Goal: Transaction & Acquisition: Purchase product/service

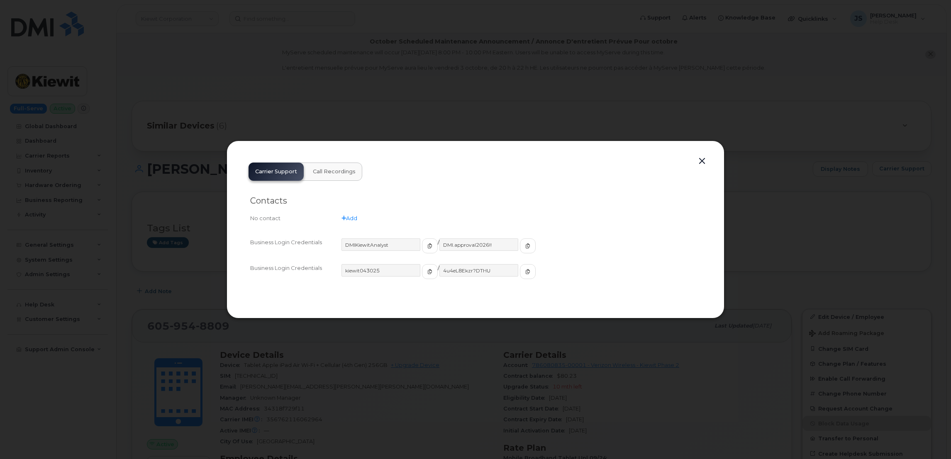
click at [264, 112] on div at bounding box center [475, 229] width 951 height 459
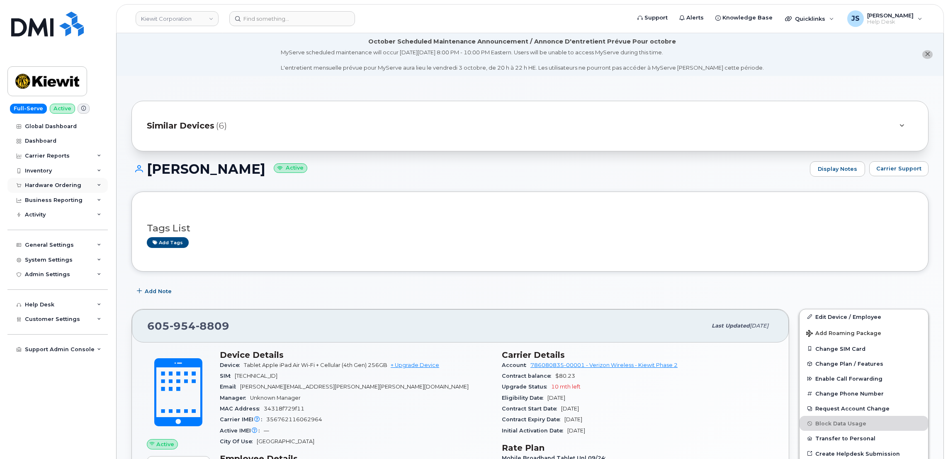
click at [95, 185] on div "Hardware Ordering" at bounding box center [57, 185] width 100 height 15
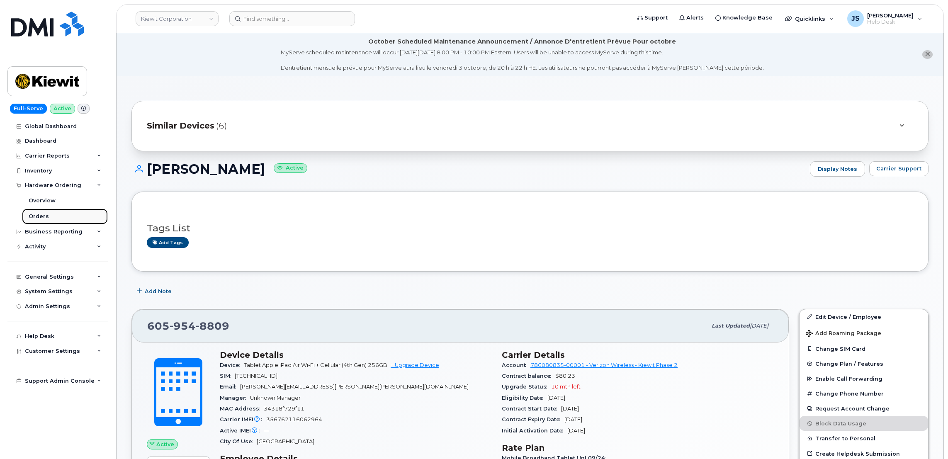
click at [53, 216] on link "Orders" at bounding box center [65, 217] width 86 height 16
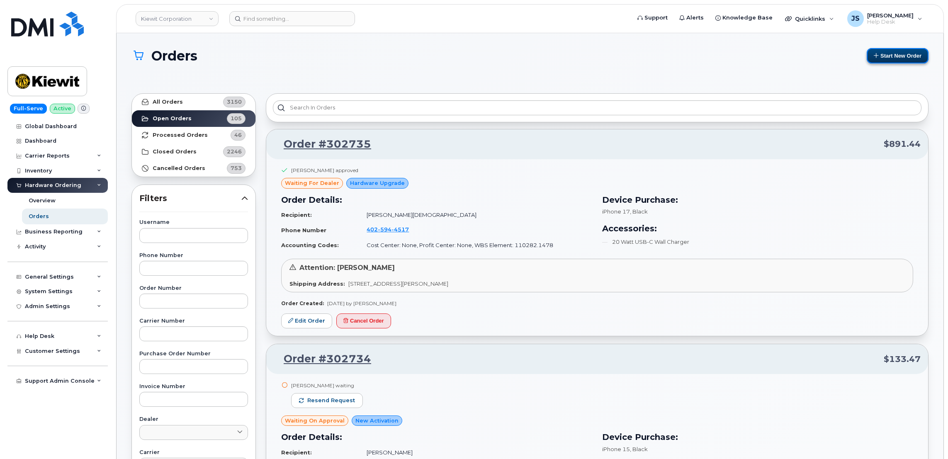
click at [909, 58] on button "Start New Order" at bounding box center [898, 55] width 62 height 15
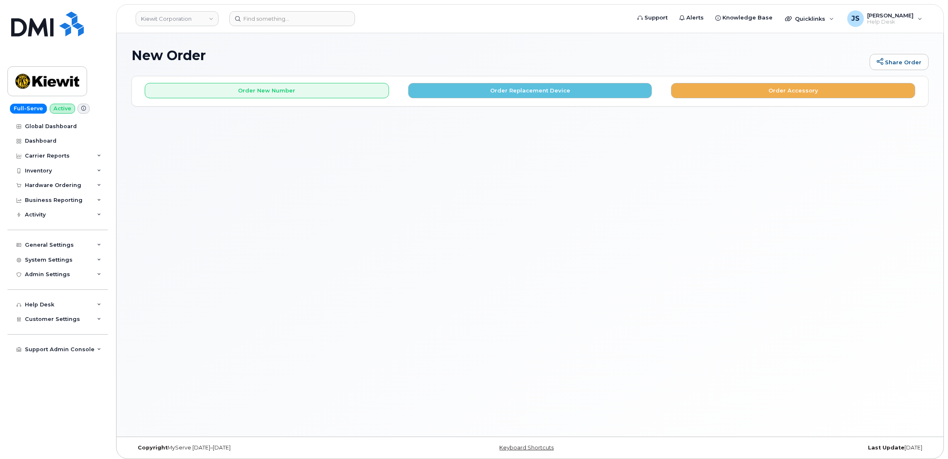
click at [244, 80] on div "Order New Number Order Replacement Device Order Accessory" at bounding box center [530, 87] width 796 height 22
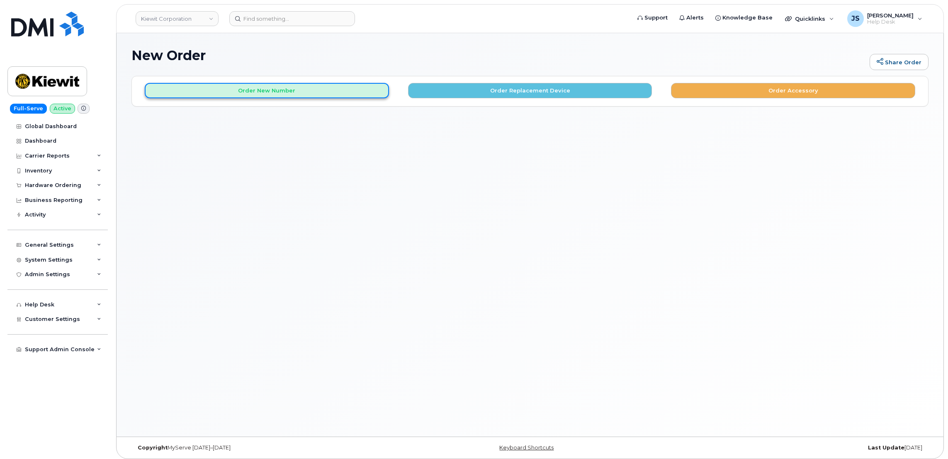
click at [242, 88] on button "Order New Number" at bounding box center [267, 90] width 244 height 15
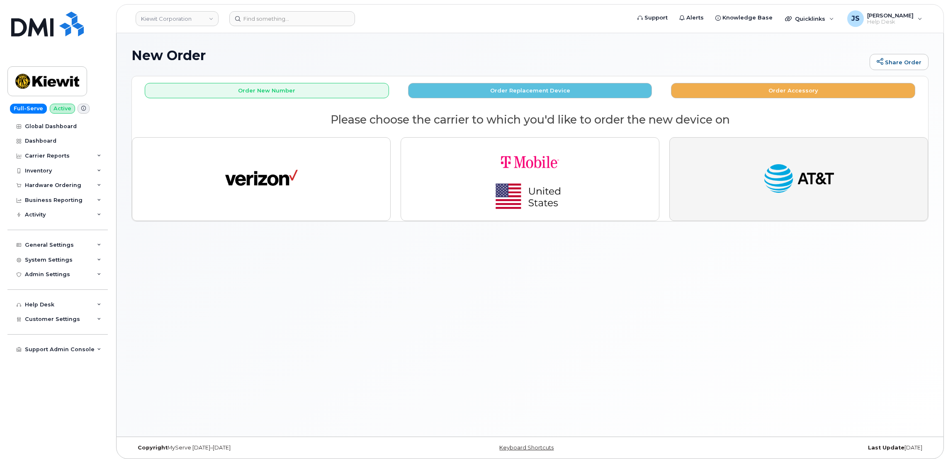
click at [728, 181] on button "button" at bounding box center [798, 179] width 259 height 84
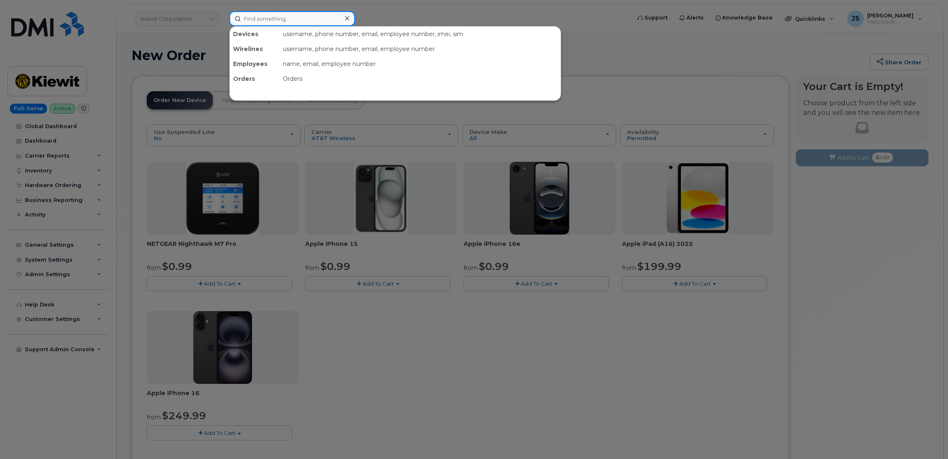
paste input "219.741.7452"
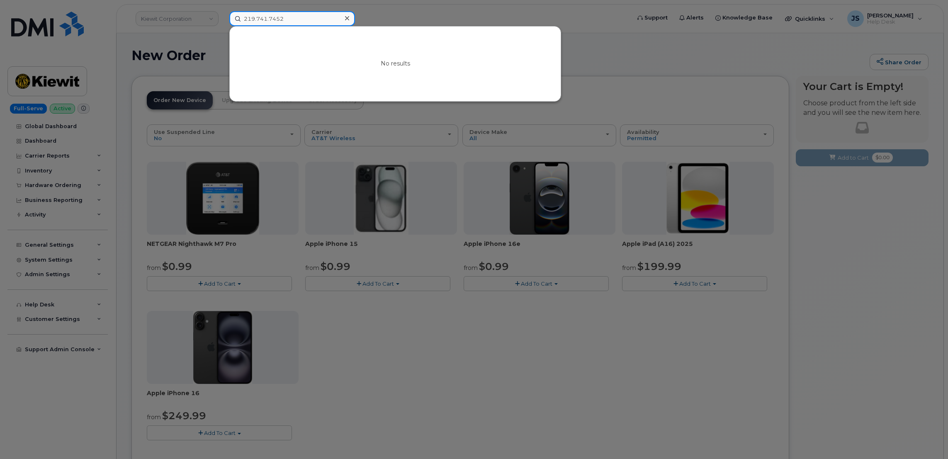
click at [311, 17] on input "219.741.7452" at bounding box center [292, 18] width 126 height 15
paste input "357981366342020"
click at [294, 16] on input "357981366342020" at bounding box center [292, 18] width 126 height 15
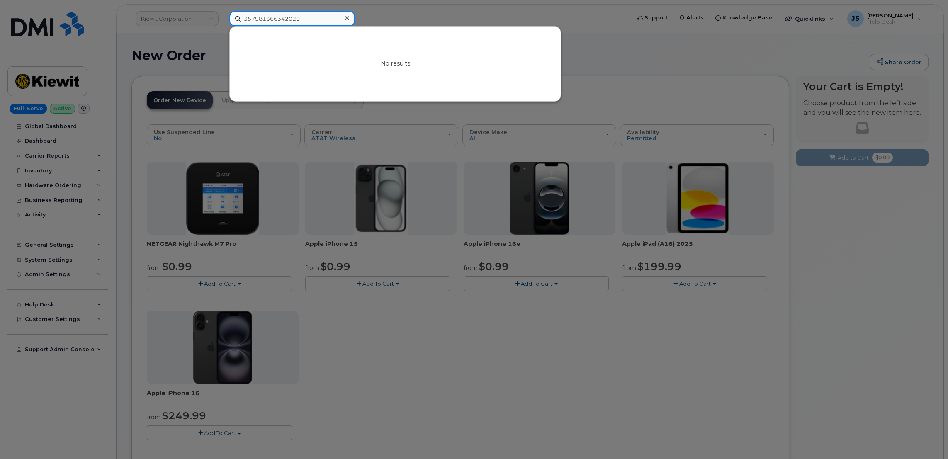
click at [294, 16] on input "357981366342020" at bounding box center [292, 18] width 126 height 15
paste input "Michael Archibeque"
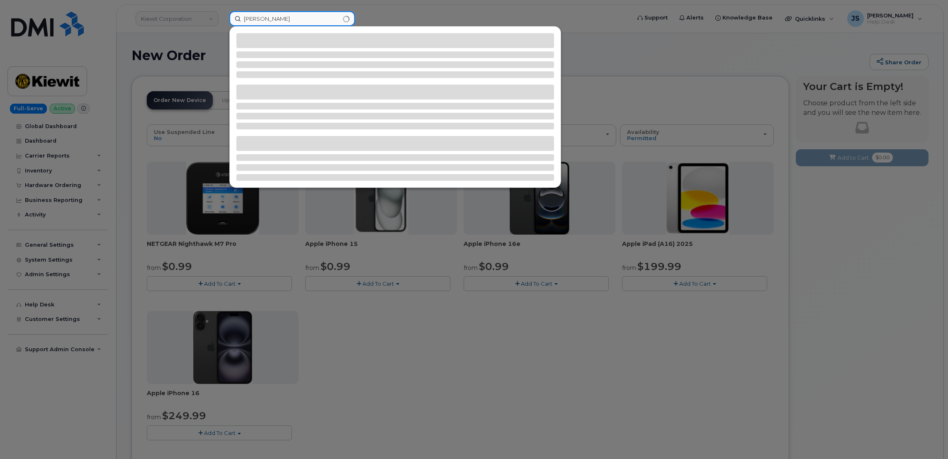
type input "Michael Archibeque"
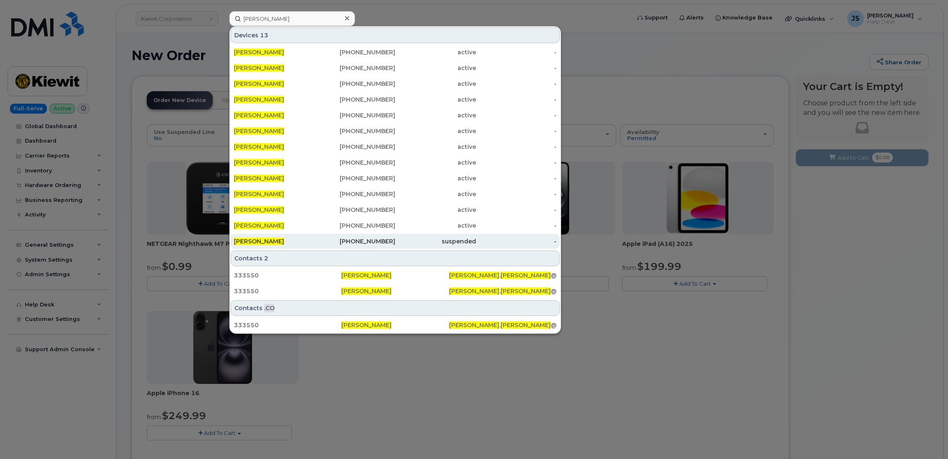
click at [358, 244] on div "262-440-6128" at bounding box center [355, 241] width 81 height 8
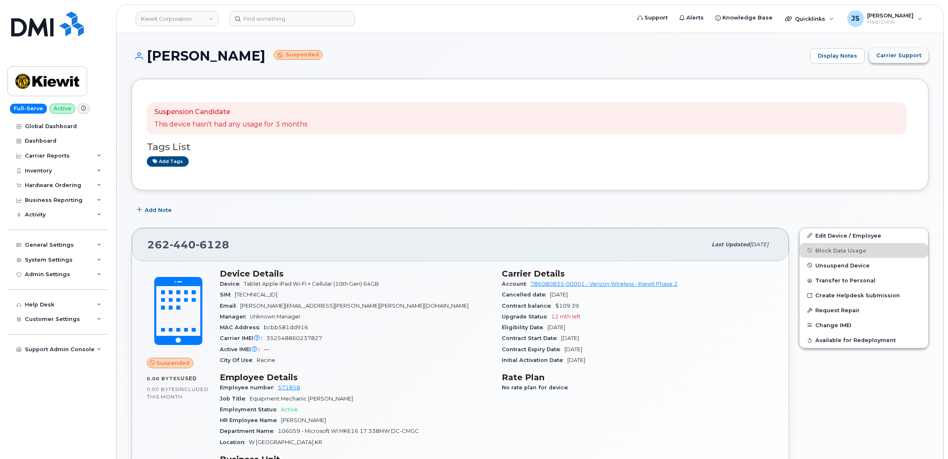
click at [909, 62] on button "Carrier Support" at bounding box center [898, 55] width 59 height 15
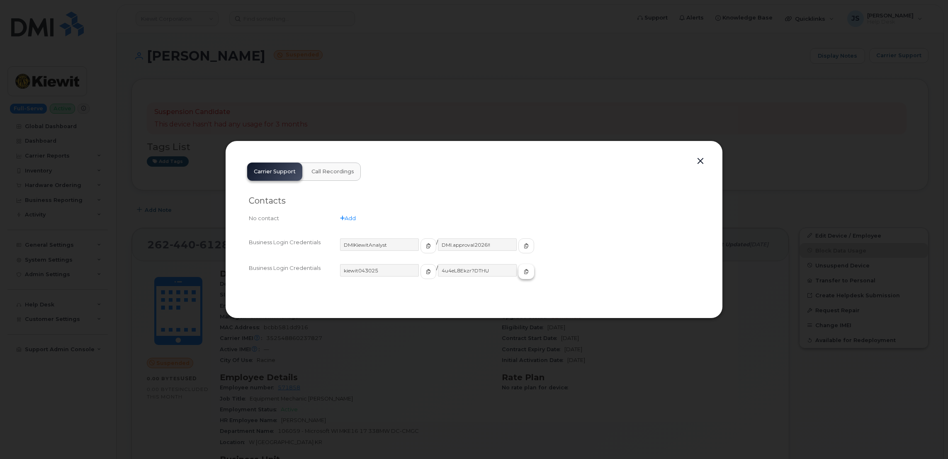
click at [524, 273] on icon "button" at bounding box center [526, 271] width 5 height 5
click at [524, 272] on icon "button" at bounding box center [526, 271] width 5 height 5
click at [694, 157] on button "button" at bounding box center [700, 162] width 12 height 12
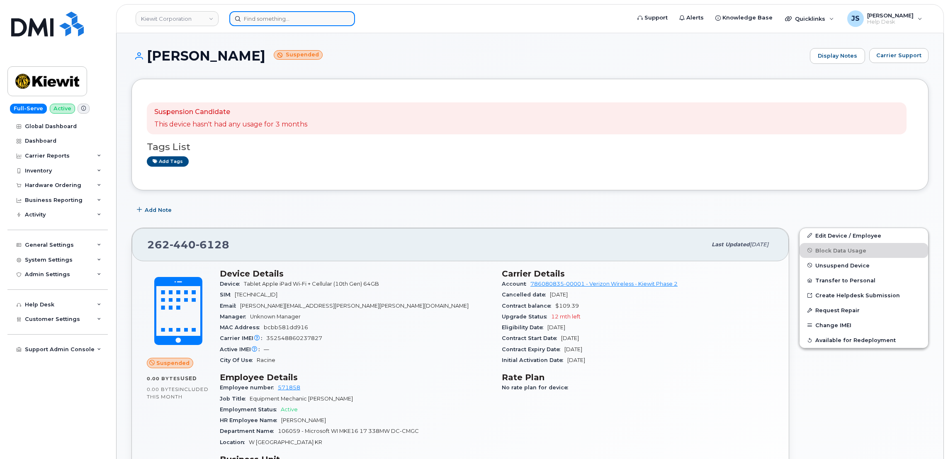
click at [292, 20] on input at bounding box center [292, 18] width 126 height 15
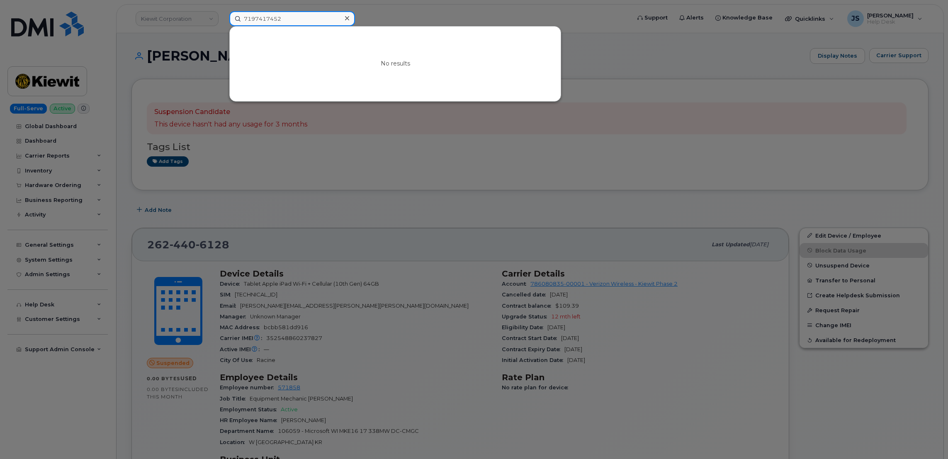
type input "7197417452"
